Goal: Information Seeking & Learning: Learn about a topic

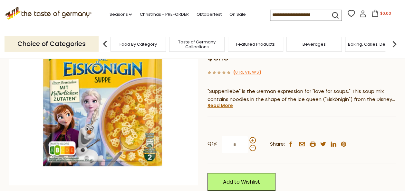
scroll to position [97, 0]
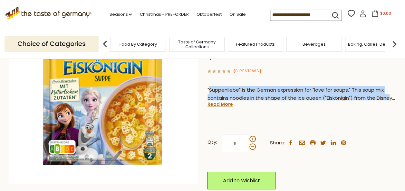
drag, startPoint x: 209, startPoint y: 74, endPoint x: 389, endPoint y: 84, distance: 180.5
click at [389, 86] on p ""Suppenliebe" is the German expression for "love for soups." This soup mix cont…" at bounding box center [302, 94] width 189 height 16
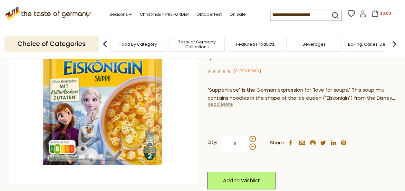
click at [215, 101] on link "Read More" at bounding box center [220, 104] width 25 height 6
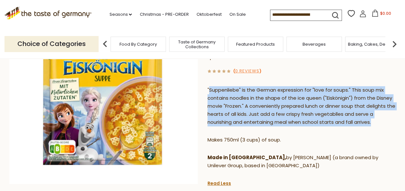
drag, startPoint x: 210, startPoint y: 75, endPoint x: 379, endPoint y: 110, distance: 173.2
click at [379, 110] on p ""Suppenliebe" is the German expression for "love for soups." This soup mix cont…" at bounding box center [302, 106] width 189 height 40
copy p "Suppenliebe" is the German expression for "love for soups." This soup mix conta…"
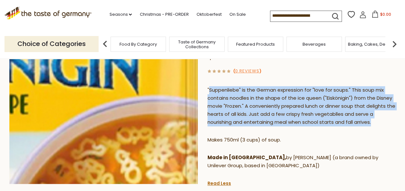
scroll to position [64, 0]
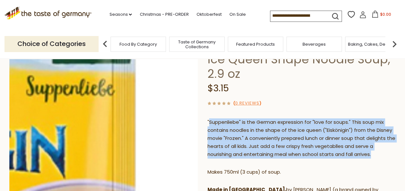
click at [172, 80] on img at bounding box center [103, 122] width 189 height 189
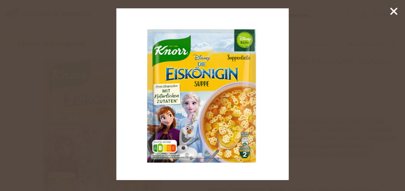
click at [392, 10] on line at bounding box center [394, 11] width 6 height 6
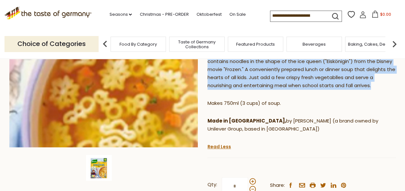
scroll to position [193, 0]
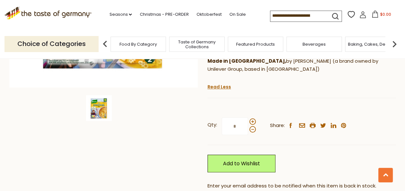
click at [110, 107] on img at bounding box center [99, 108] width 26 height 26
click at [104, 110] on img at bounding box center [99, 108] width 26 height 26
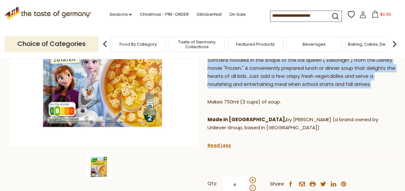
scroll to position [64, 0]
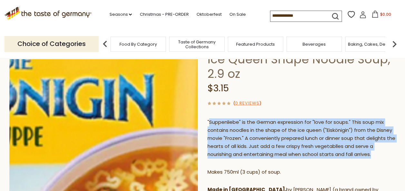
click at [138, 101] on img at bounding box center [103, 122] width 189 height 189
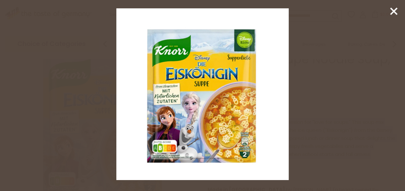
drag, startPoint x: 187, startPoint y: 69, endPoint x: 164, endPoint y: 75, distance: 23.5
drag, startPoint x: 164, startPoint y: 75, endPoint x: 167, endPoint y: 59, distance: 17.0
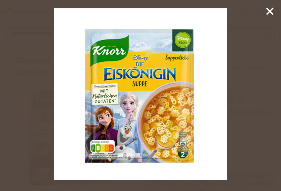
click at [271, 9] on line at bounding box center [269, 11] width 6 height 6
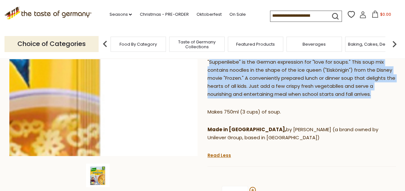
scroll to position [129, 0]
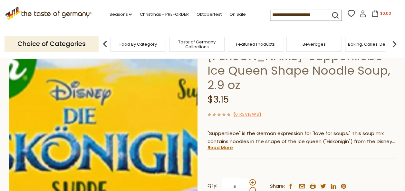
scroll to position [97, 0]
